Goal: Transaction & Acquisition: Purchase product/service

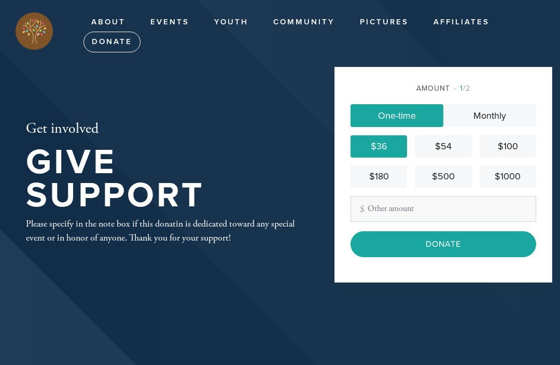
click at [463, 247] on input "Donate" at bounding box center [443, 244] width 186 height 26
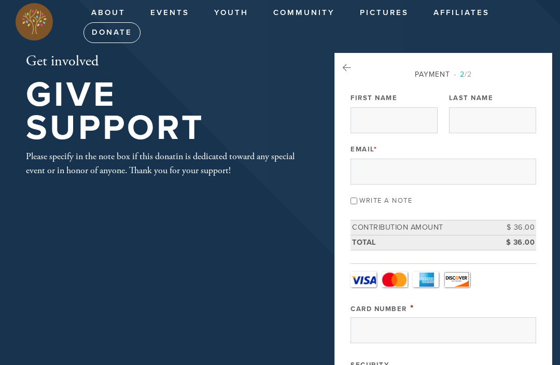
scroll to position [1, 0]
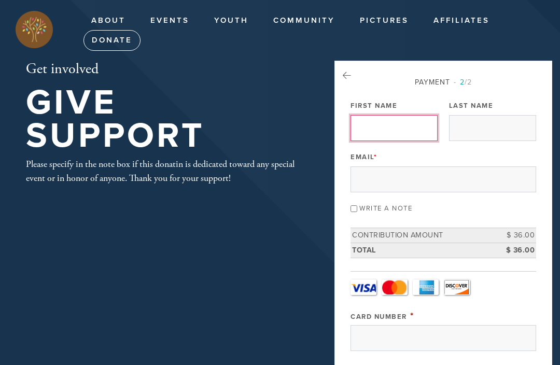
click at [402, 130] on input "First Name" at bounding box center [393, 129] width 87 height 26
type input "[PERSON_NAME]"
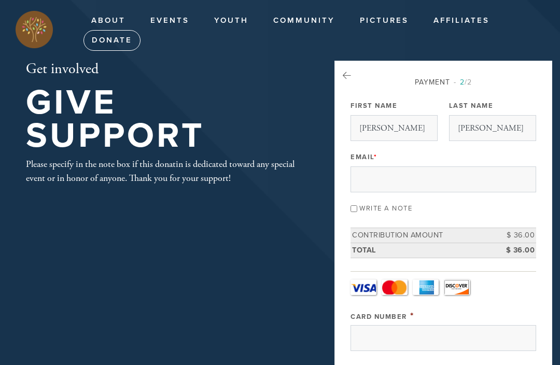
type input "[PERSON_NAME][EMAIL_ADDRESS][PERSON_NAME][DOMAIN_NAME]"
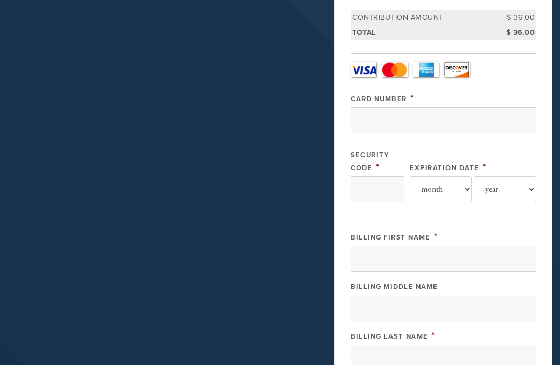
scroll to position [211, 0]
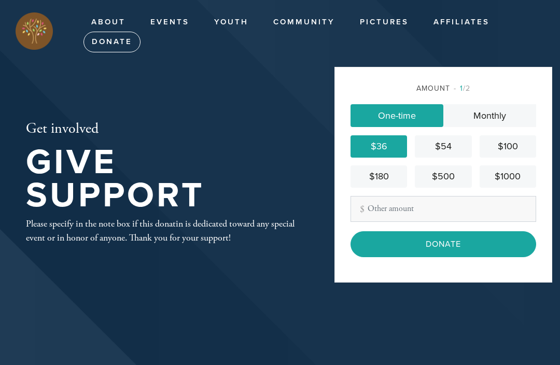
click at [449, 247] on input "Donate" at bounding box center [443, 244] width 186 height 26
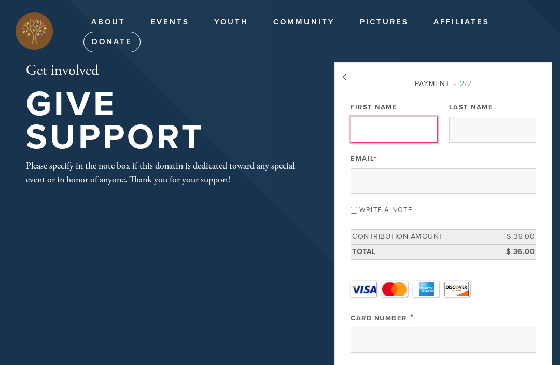
click at [375, 131] on input "First Name" at bounding box center [393, 130] width 87 height 26
type input "Alan"
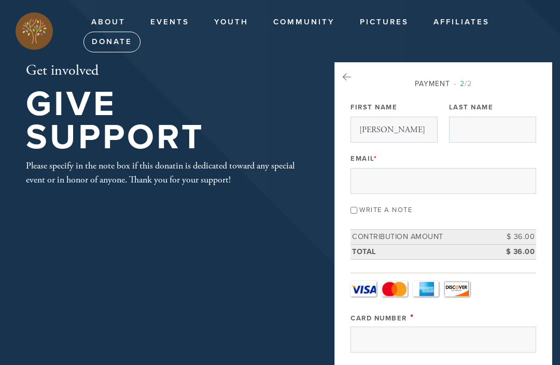
type input "sandra.shrager@yahoo.com"
type input "Shrager"
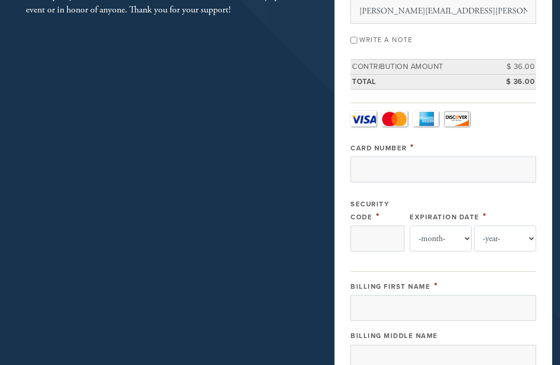
scroll to position [169, 0]
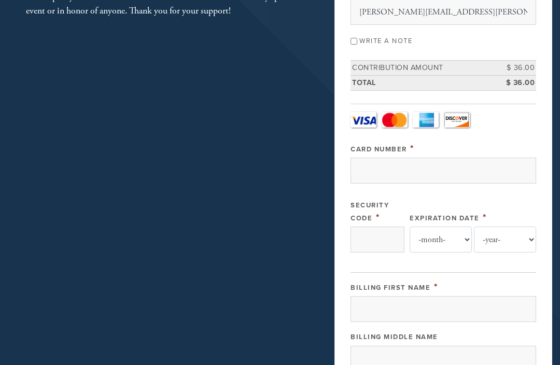
click at [357, 42] on input "Write a note" at bounding box center [353, 41] width 7 height 7
checkbox input "true"
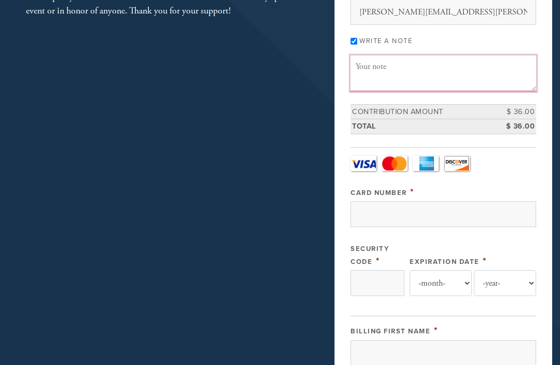
click at [374, 72] on textarea "Message or dedication" at bounding box center [443, 72] width 186 height 35
type textarea "In memory of"
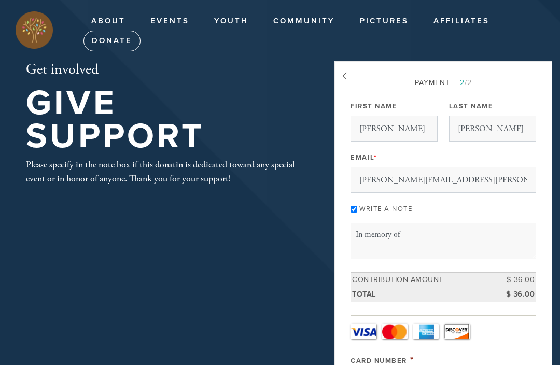
scroll to position [0, 0]
